Goal: Task Accomplishment & Management: Manage account settings

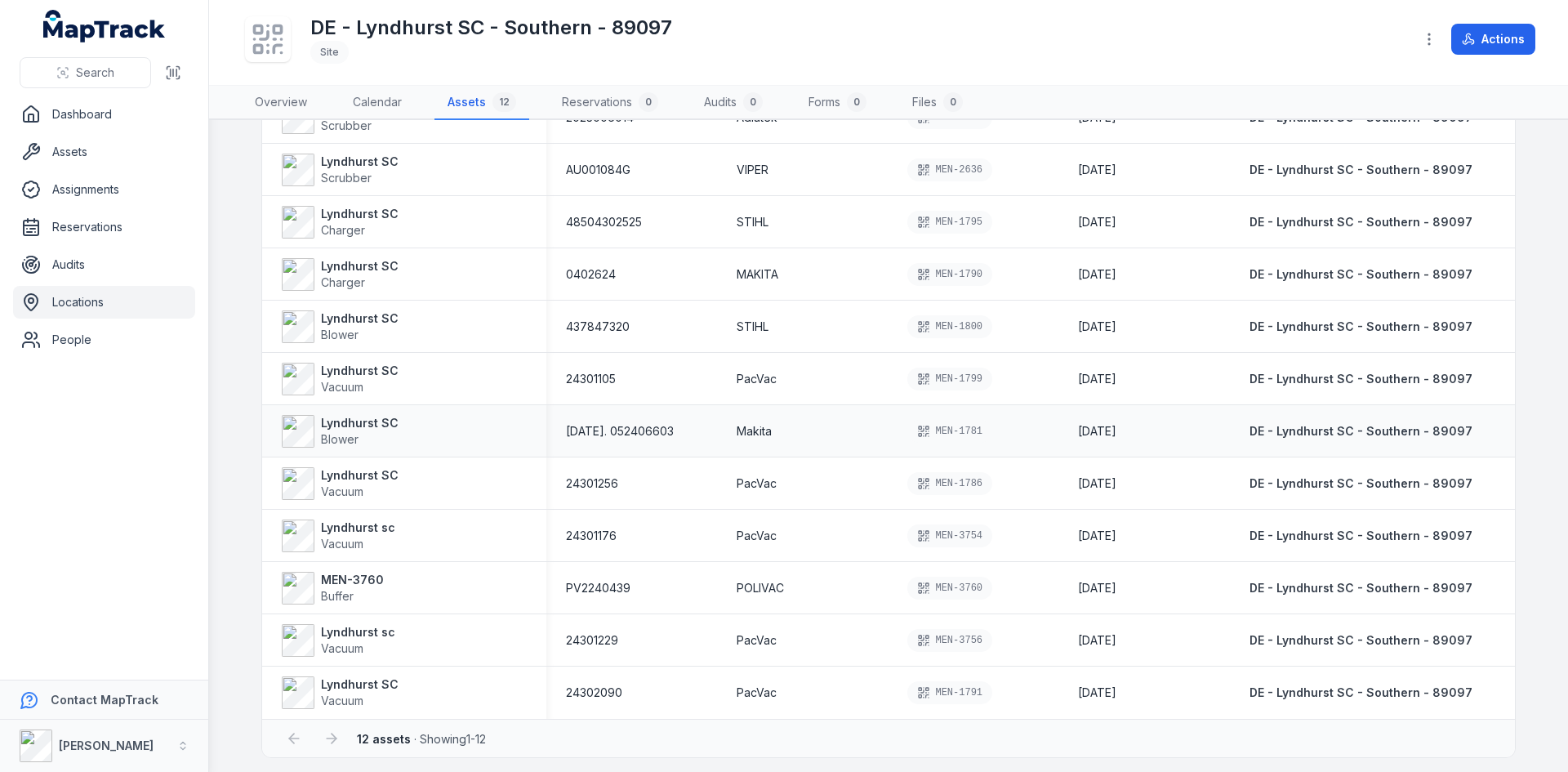
scroll to position [144, 0]
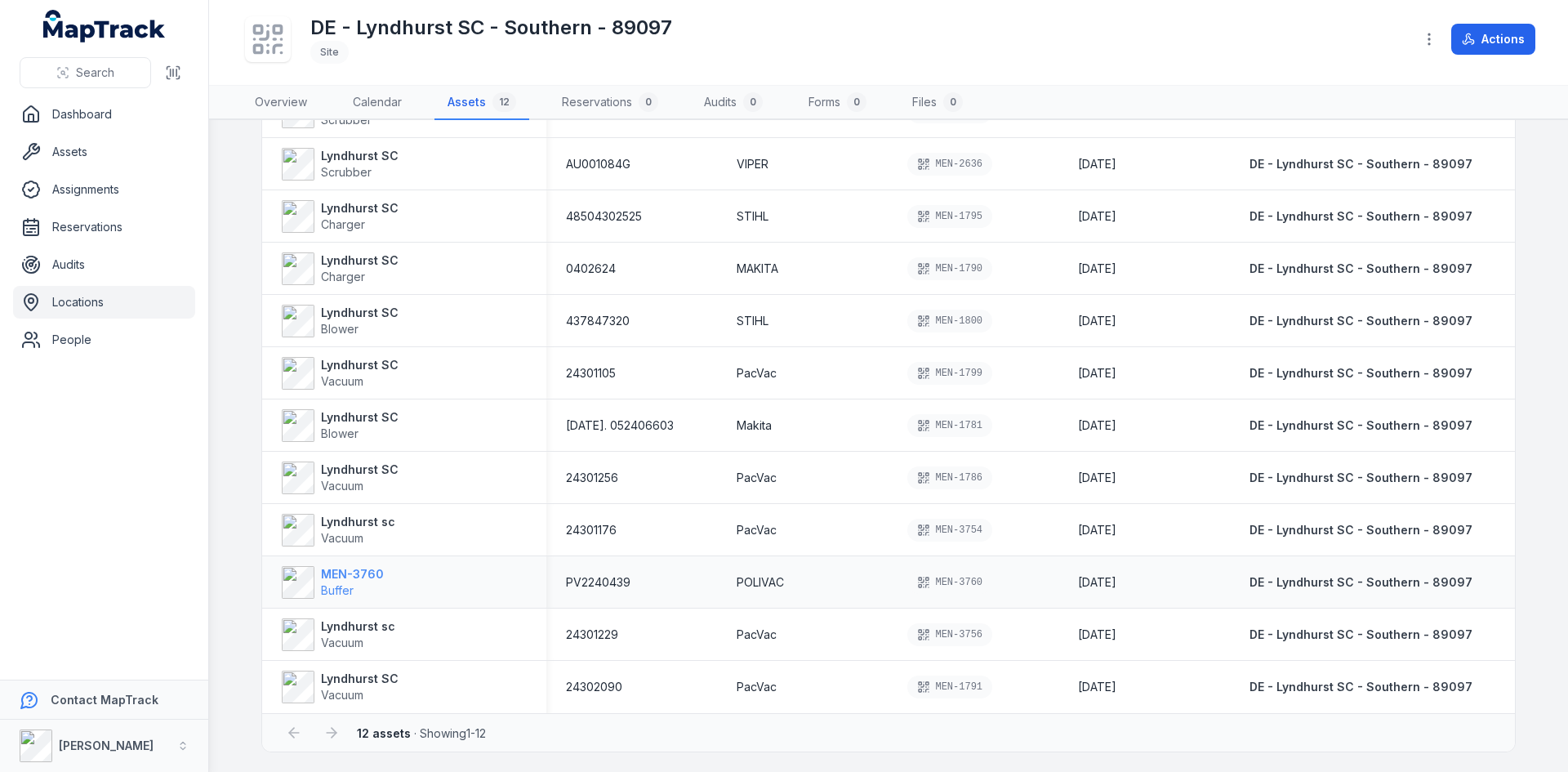
drag, startPoint x: 336, startPoint y: 575, endPoint x: 305, endPoint y: 560, distance: 34.4
click at [336, 574] on strong "MEN-3760" at bounding box center [353, 574] width 63 height 17
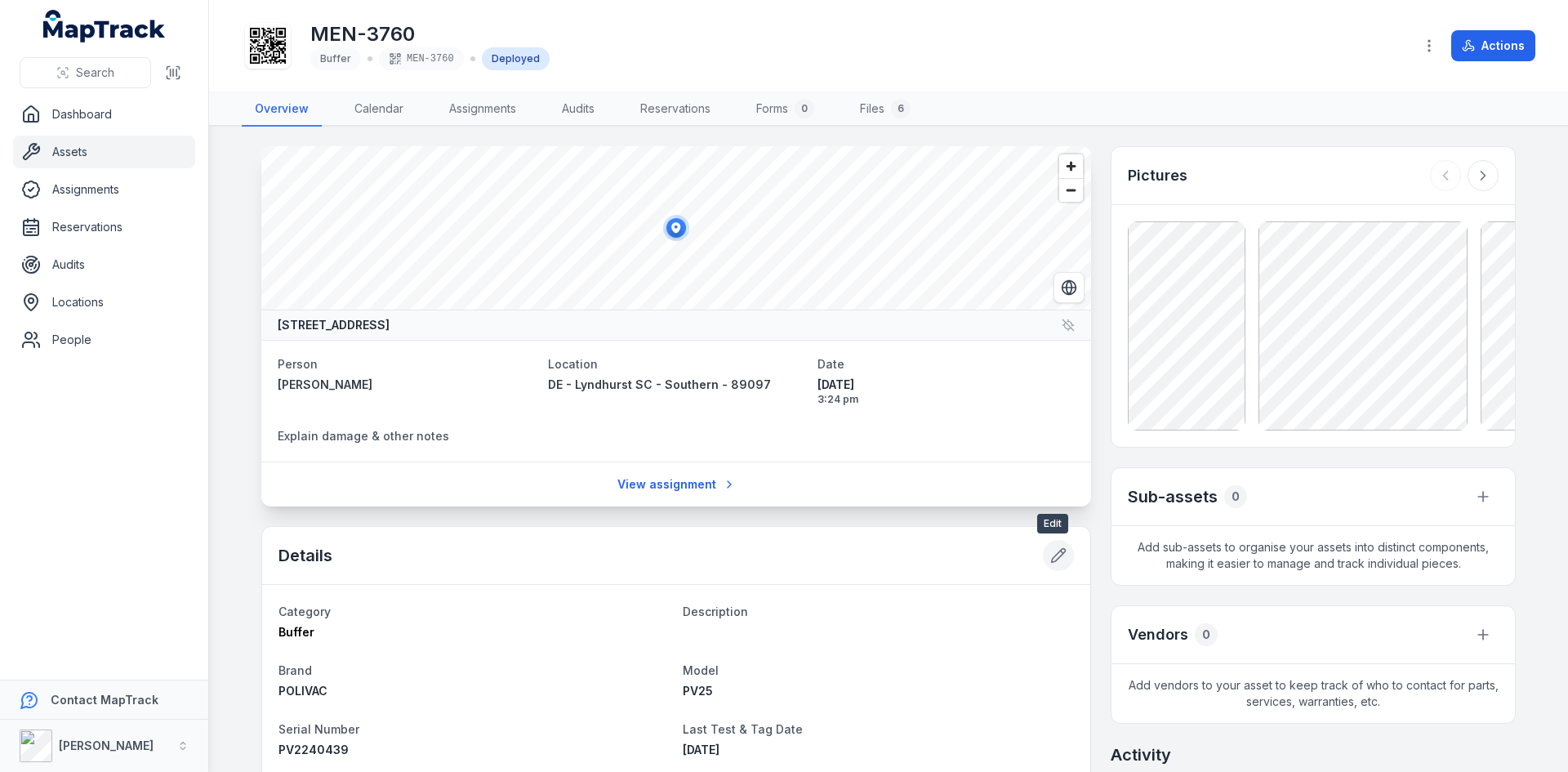
click at [1043, 556] on button at bounding box center [1058, 555] width 31 height 31
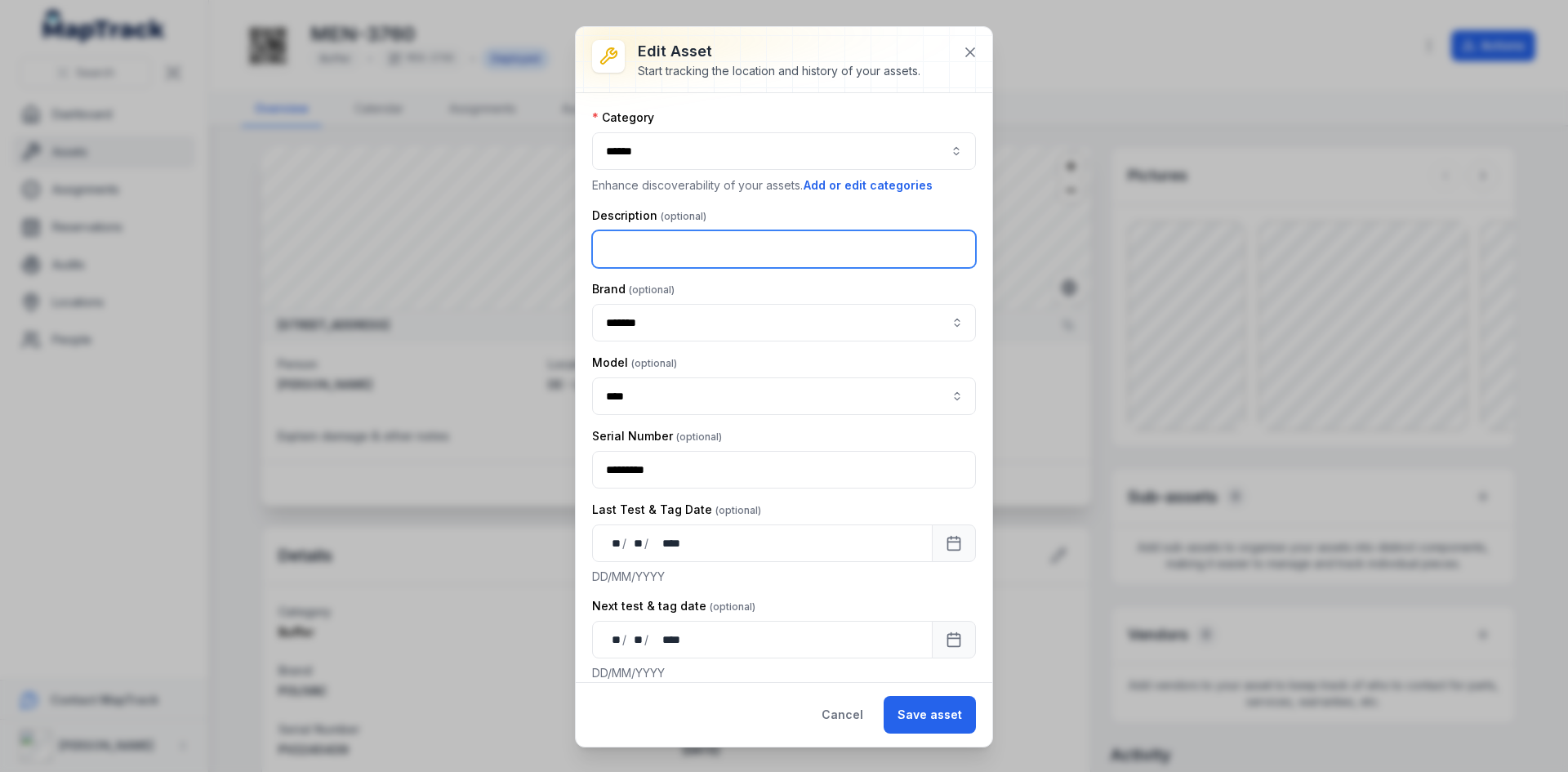
click at [647, 239] on input "text" at bounding box center [784, 249] width 384 height 37
type input "**********"
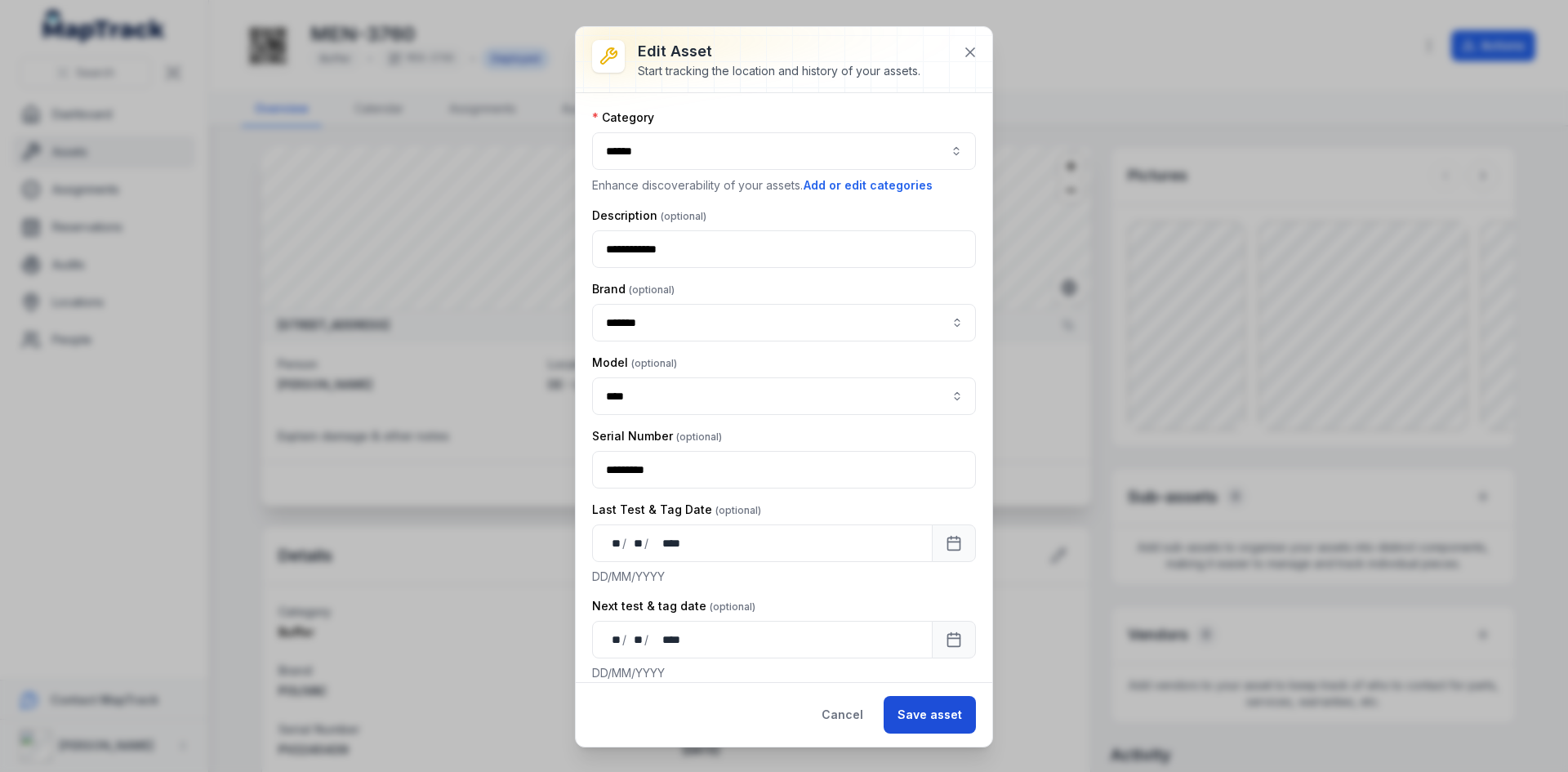
click at [918, 711] on button "Save asset" at bounding box center [929, 715] width 92 height 37
